Goal: Transaction & Acquisition: Purchase product/service

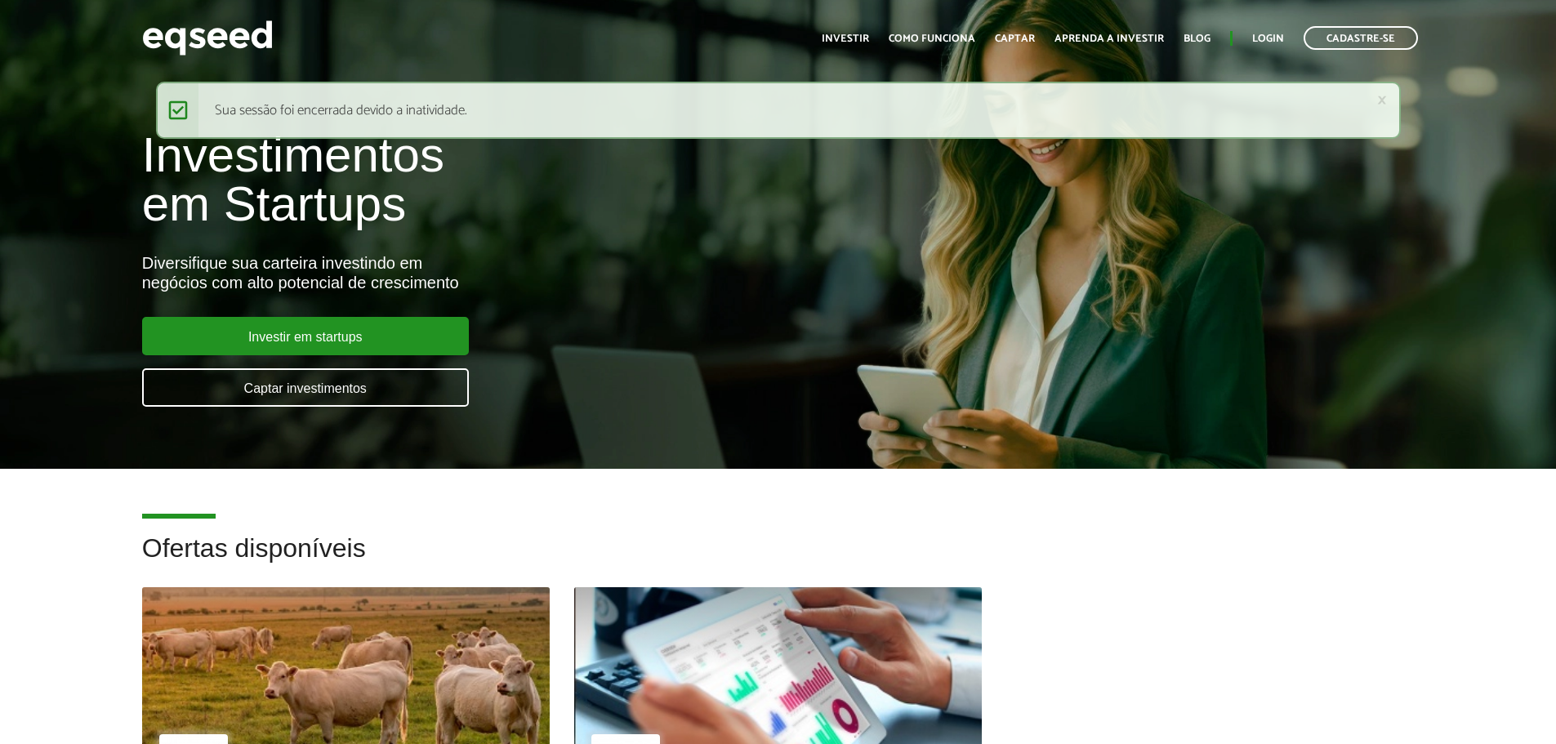
click at [1252, 31] on ul "Início Investir Como funciona Captar Aprenda a investir Blog Login Cadastre-se" at bounding box center [1120, 38] width 613 height 24
click at [1263, 33] on link "Login" at bounding box center [1268, 38] width 32 height 11
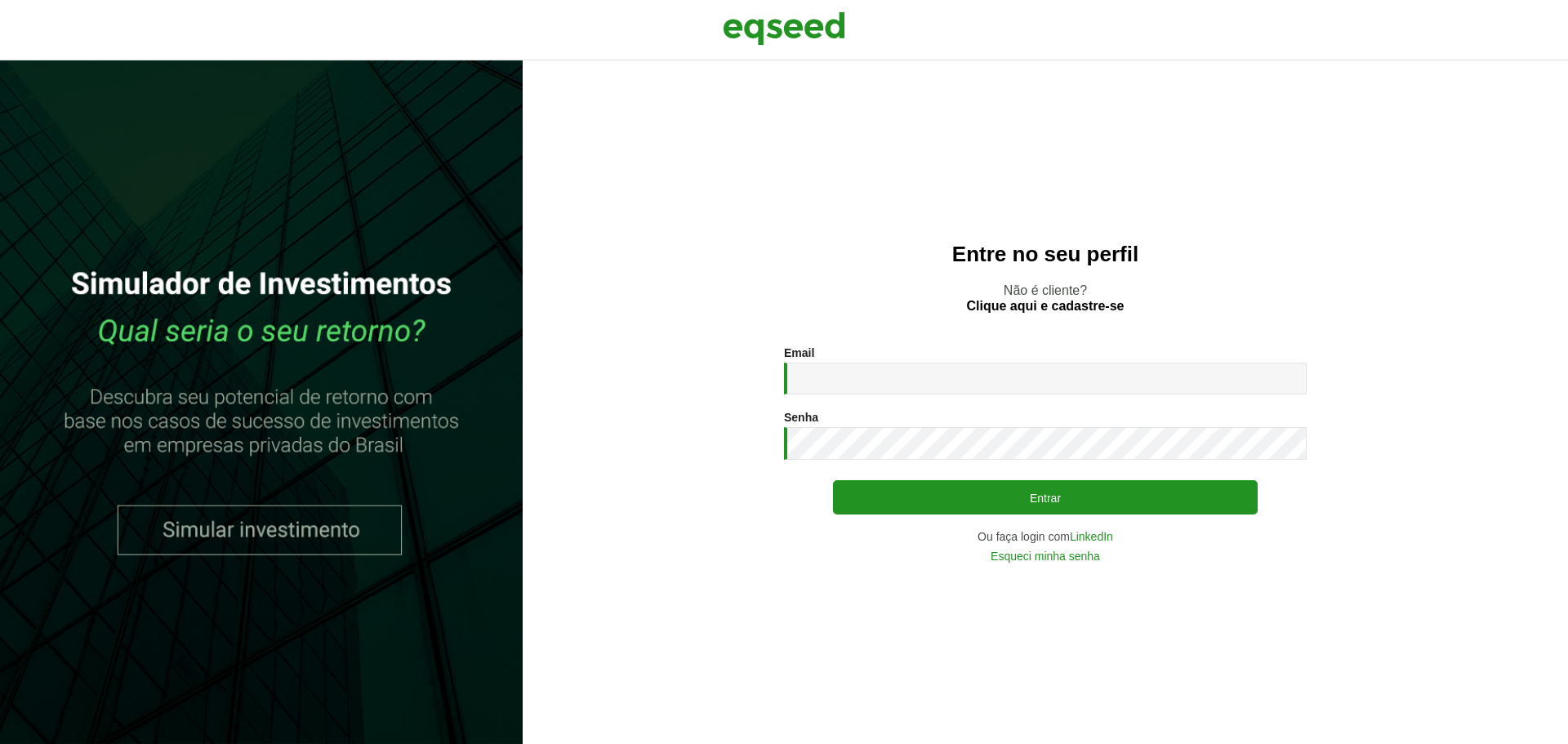
drag, startPoint x: 911, startPoint y: 358, endPoint x: 880, endPoint y: 381, distance: 38.6
click at [906, 363] on div "Email * Digite seu endereço de e-mail." at bounding box center [1045, 370] width 523 height 48
click at [876, 382] on input "Email *" at bounding box center [1045, 379] width 523 height 32
click at [876, 383] on input "Email *" at bounding box center [1045, 379] width 523 height 32
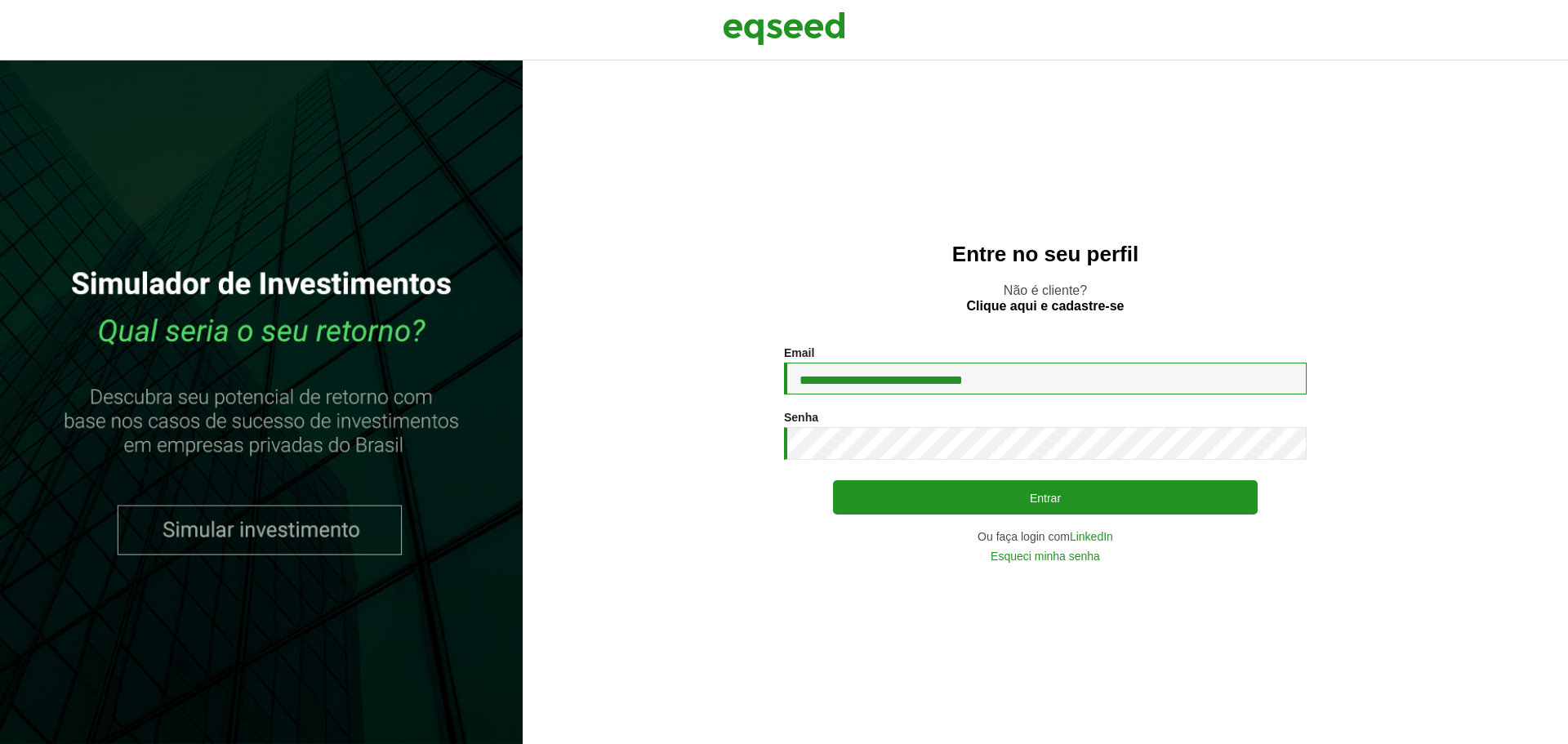
type input "**********"
click at [833, 480] on button "Entrar" at bounding box center [1045, 497] width 425 height 34
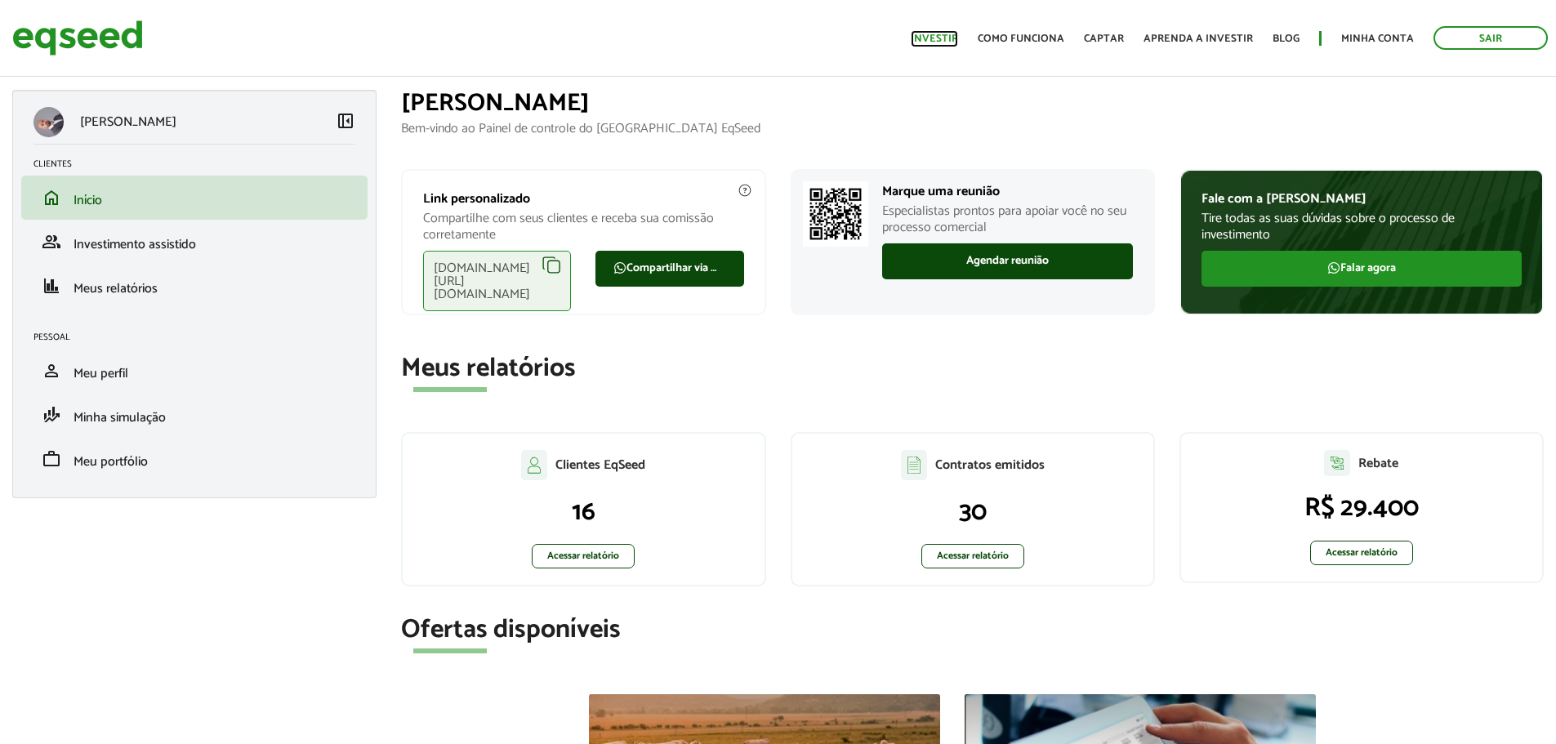
click at [938, 43] on link "Investir" at bounding box center [934, 38] width 47 height 11
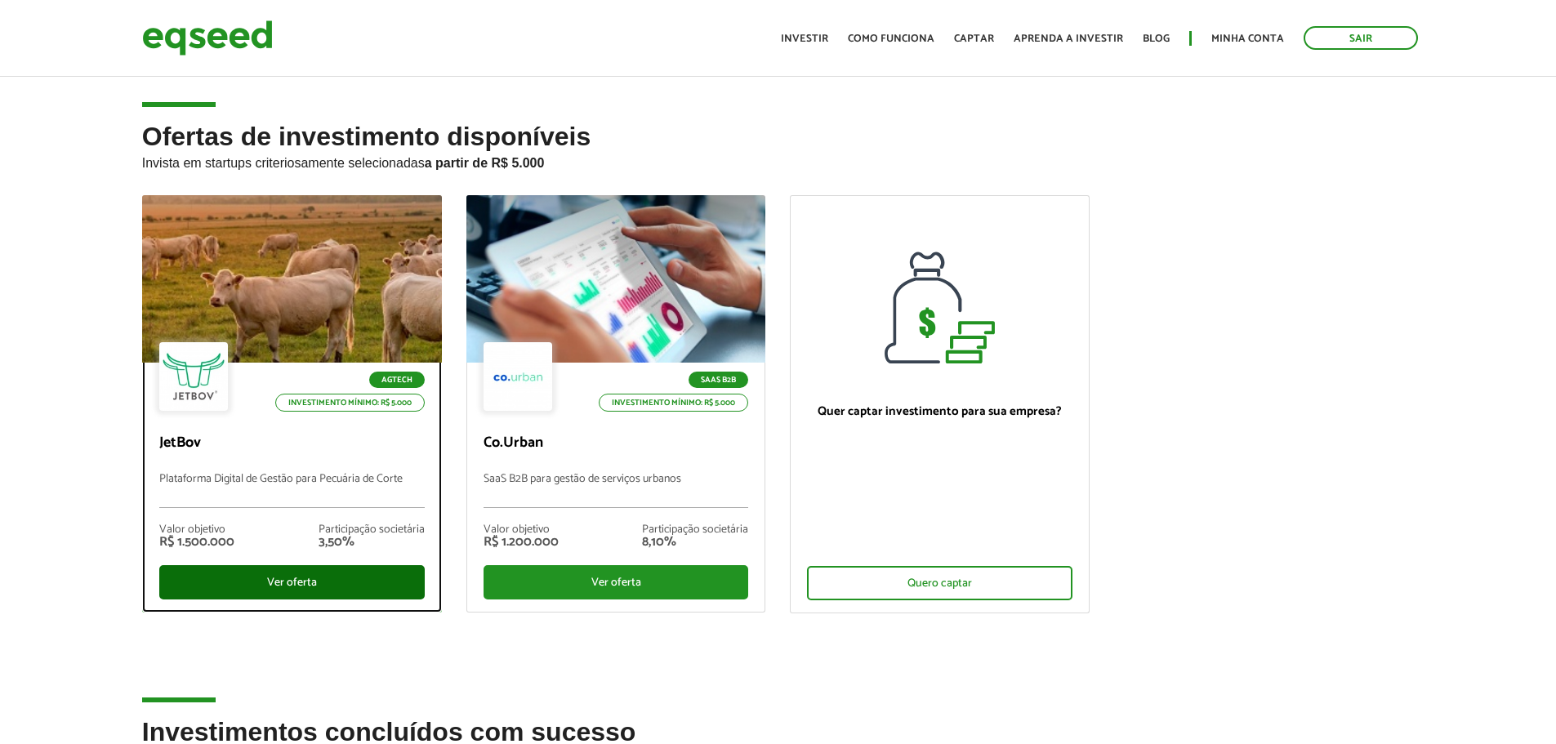
click at [280, 588] on div "Ver oferta" at bounding box center [291, 582] width 265 height 34
